Goal: Task Accomplishment & Management: Use online tool/utility

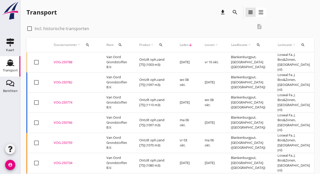
click at [112, 60] on td "Van Oord Grondstoffen B.V." at bounding box center [116, 62] width 33 height 20
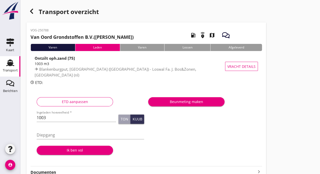
click at [12, 68] on div "Transport" at bounding box center [10, 70] width 15 height 7
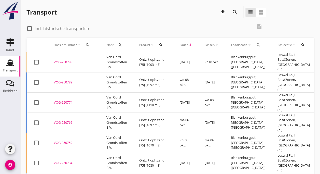
click at [113, 75] on td "Van Oord Grondstoffen B.V." at bounding box center [116, 82] width 33 height 20
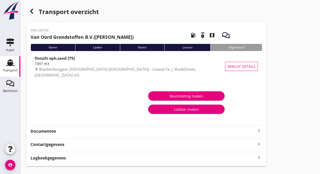
click at [9, 67] on div "Transport" at bounding box center [10, 70] width 15 height 7
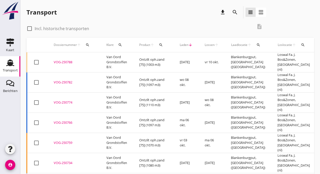
click at [118, 60] on td "Van Oord Grondstoffen B.V." at bounding box center [116, 62] width 33 height 20
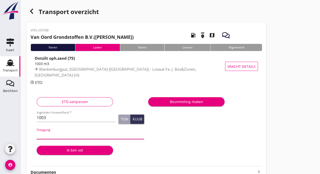
click at [55, 135] on input "Diepgang" at bounding box center [90, 135] width 107 height 8
type input "360"
click at [75, 149] on div "Ik ben vol" at bounding box center [75, 149] width 68 height 5
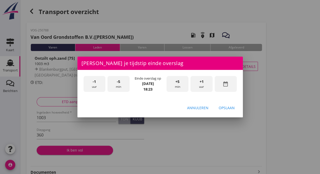
click at [91, 81] on div "-1 uur" at bounding box center [95, 84] width 22 height 16
click at [91, 82] on div "-1 uur" at bounding box center [95, 84] width 22 height 16
click at [91, 83] on div "-1 uur" at bounding box center [95, 84] width 22 height 16
click at [117, 81] on span "-5" at bounding box center [118, 82] width 3 height 6
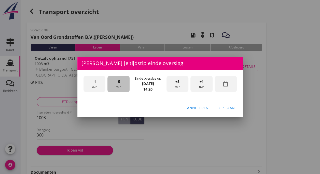
click at [117, 81] on span "-5" at bounding box center [118, 82] width 3 height 6
click at [118, 80] on span "-5" at bounding box center [118, 82] width 3 height 6
click at [175, 82] on div "+5 min" at bounding box center [178, 84] width 22 height 16
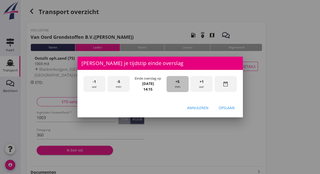
click at [175, 82] on div "+5 min" at bounding box center [178, 84] width 22 height 16
click at [222, 107] on div "Opslaan" at bounding box center [227, 107] width 16 height 5
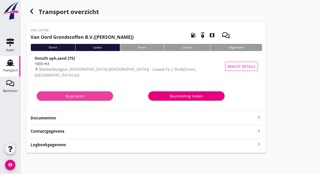
click at [79, 94] on div "Ik ga varen" at bounding box center [75, 95] width 68 height 5
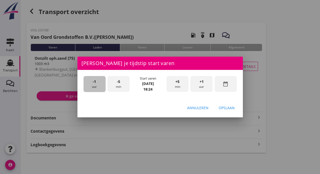
click at [94, 85] on div "-1 uur" at bounding box center [95, 84] width 22 height 16
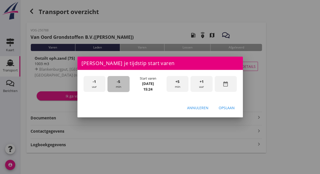
click at [113, 88] on div "-5 min" at bounding box center [118, 84] width 22 height 16
click at [112, 90] on div "-5 min" at bounding box center [118, 84] width 22 height 16
click at [112, 89] on div "-5 min" at bounding box center [118, 84] width 22 height 16
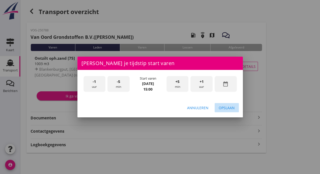
click at [222, 109] on div "Opslaan" at bounding box center [227, 107] width 16 height 5
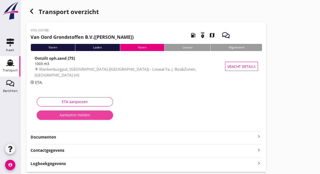
click at [81, 116] on div "Aankomst melden" at bounding box center [75, 114] width 68 height 5
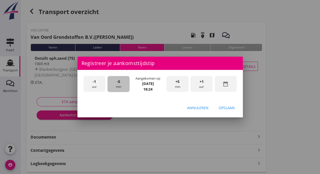
click at [120, 83] on span "-5" at bounding box center [118, 82] width 3 height 6
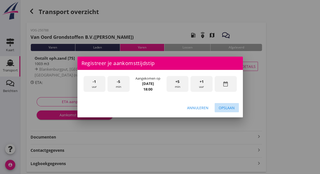
click at [226, 111] on button "Opslaan" at bounding box center [227, 107] width 24 height 9
